Goal: Communication & Community: Answer question/provide support

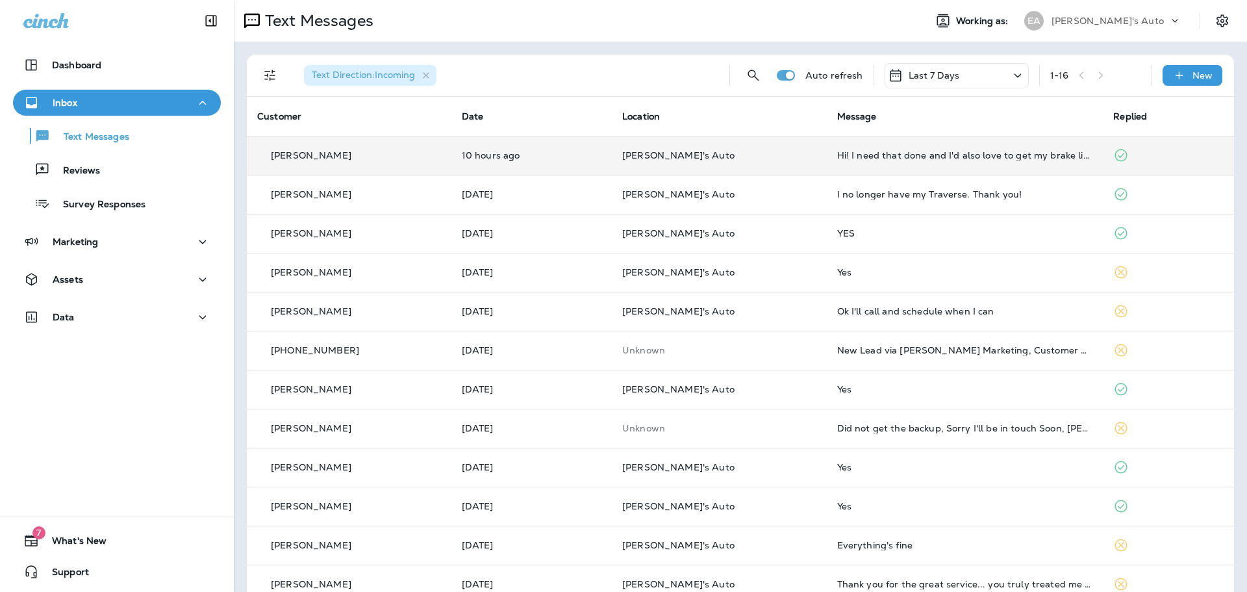
click at [405, 145] on td "[PERSON_NAME]" at bounding box center [349, 155] width 205 height 39
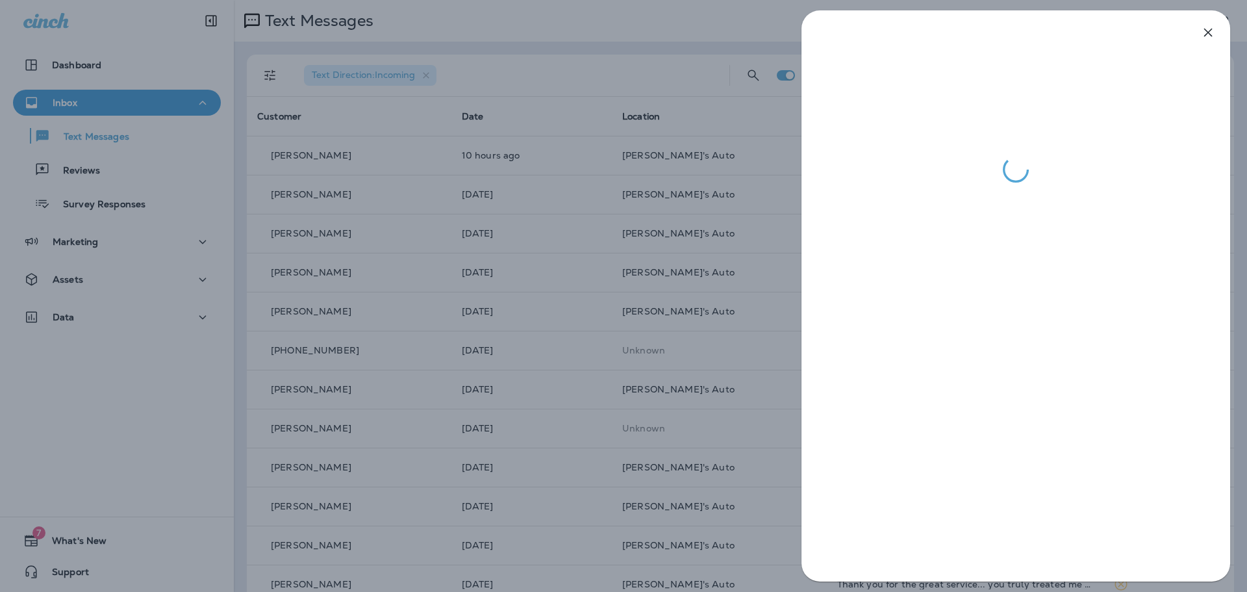
click at [519, 164] on div at bounding box center [623, 296] width 1247 height 592
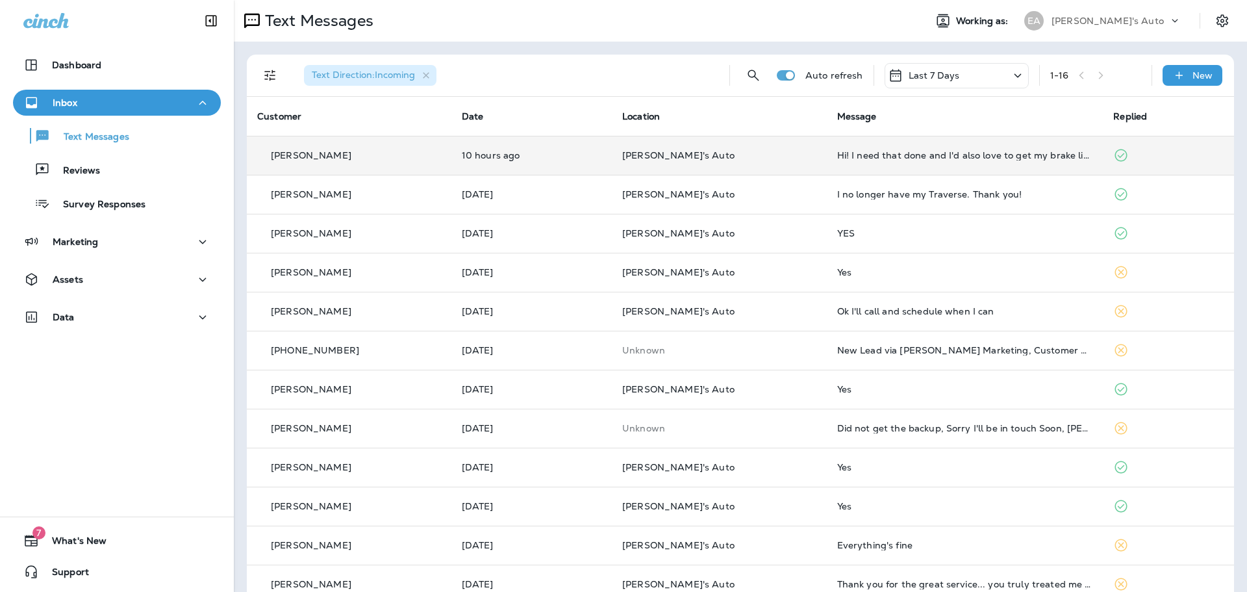
click at [525, 171] on td "10 hours ago" at bounding box center [531, 155] width 160 height 39
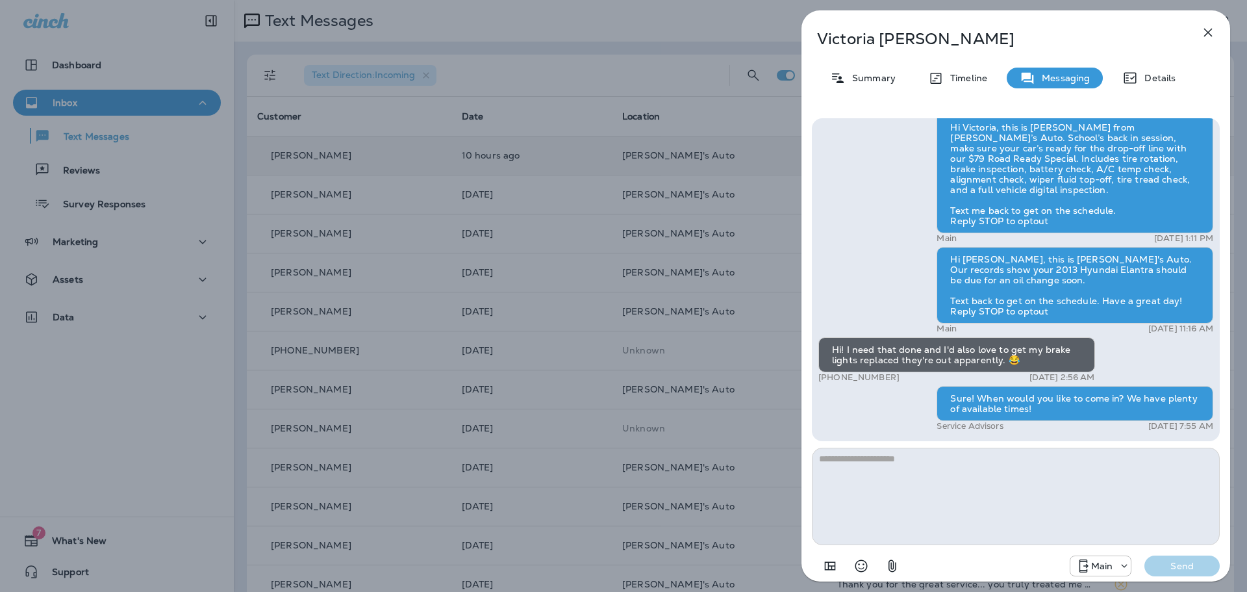
click at [525, 171] on div "Victoria Reinholz Summary Timeline Messaging Details Hi Victoria, this is Evan …" at bounding box center [623, 296] width 1247 height 592
